Goal: Find specific page/section: Find specific page/section

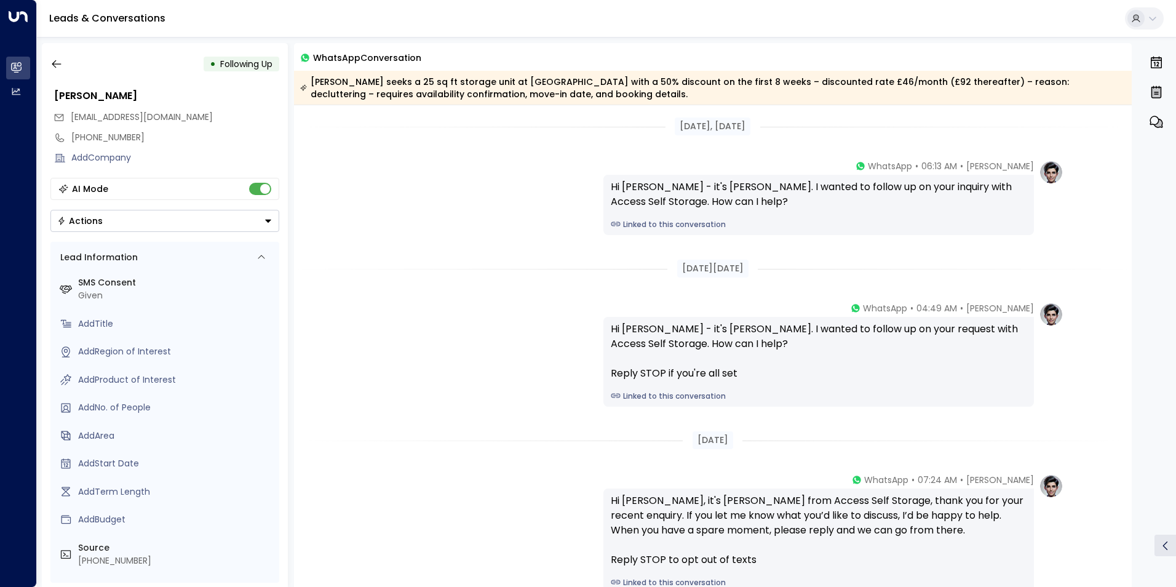
scroll to position [129, 0]
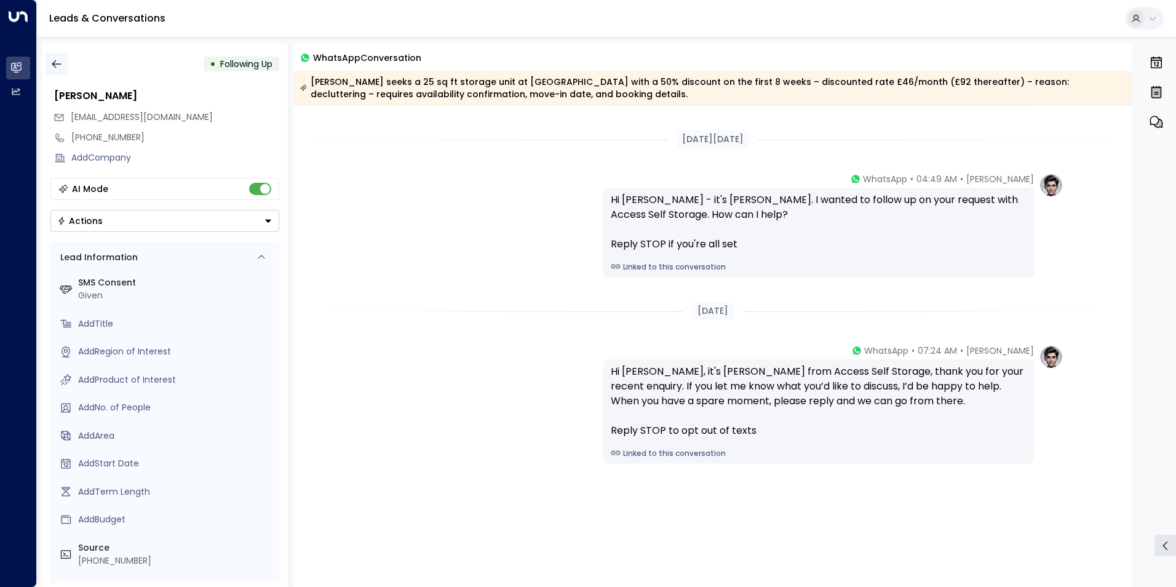
click at [58, 59] on icon "button" at bounding box center [56, 64] width 12 height 12
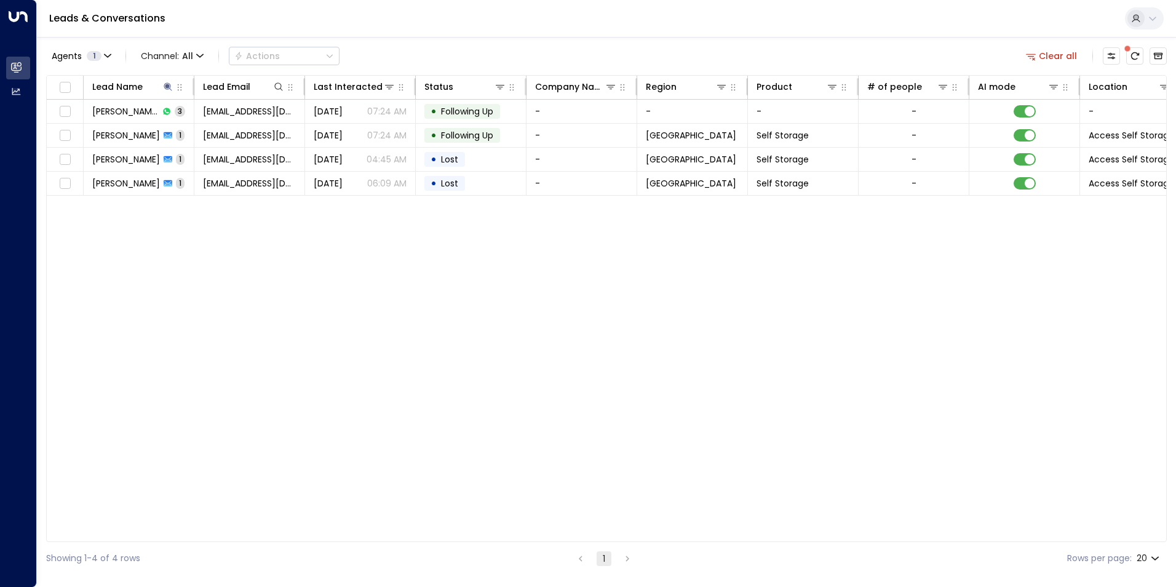
click at [53, 66] on div "Agents 1 Channel: All Actions" at bounding box center [192, 56] width 293 height 25
click at [168, 85] on icon at bounding box center [168, 86] width 8 height 8
click at [242, 127] on icon "button" at bounding box center [245, 132] width 10 height 10
click at [285, 305] on div "Lead Name Lead Email Last Interacted Status Company Name Region Product # of pe…" at bounding box center [606, 308] width 1120 height 467
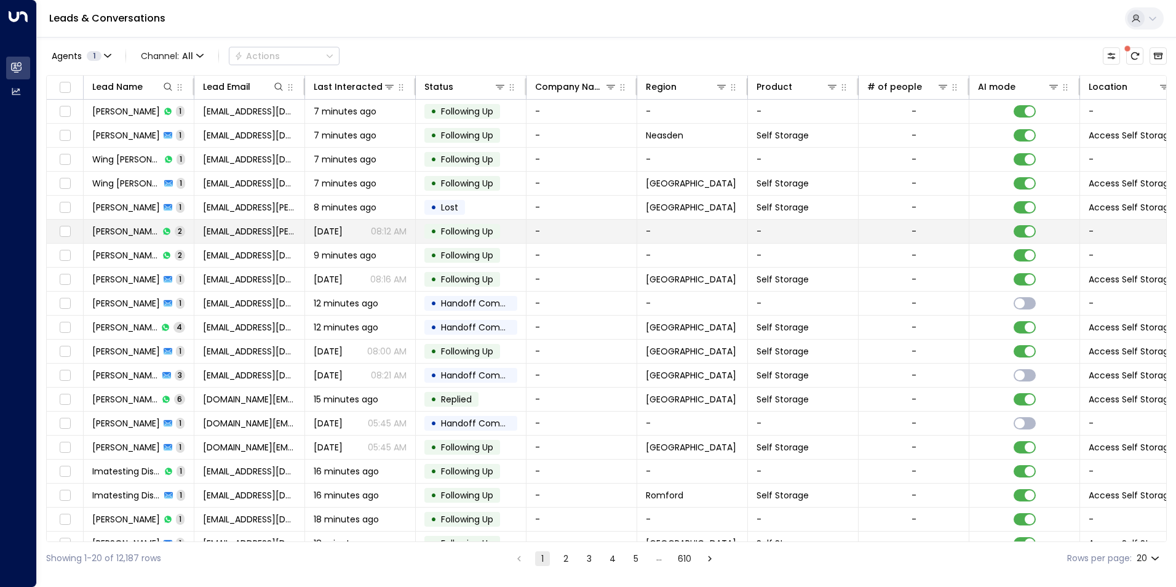
click at [388, 239] on td "[DATE] 08:12 AM" at bounding box center [360, 231] width 111 height 23
